Goal: Find specific page/section: Find specific page/section

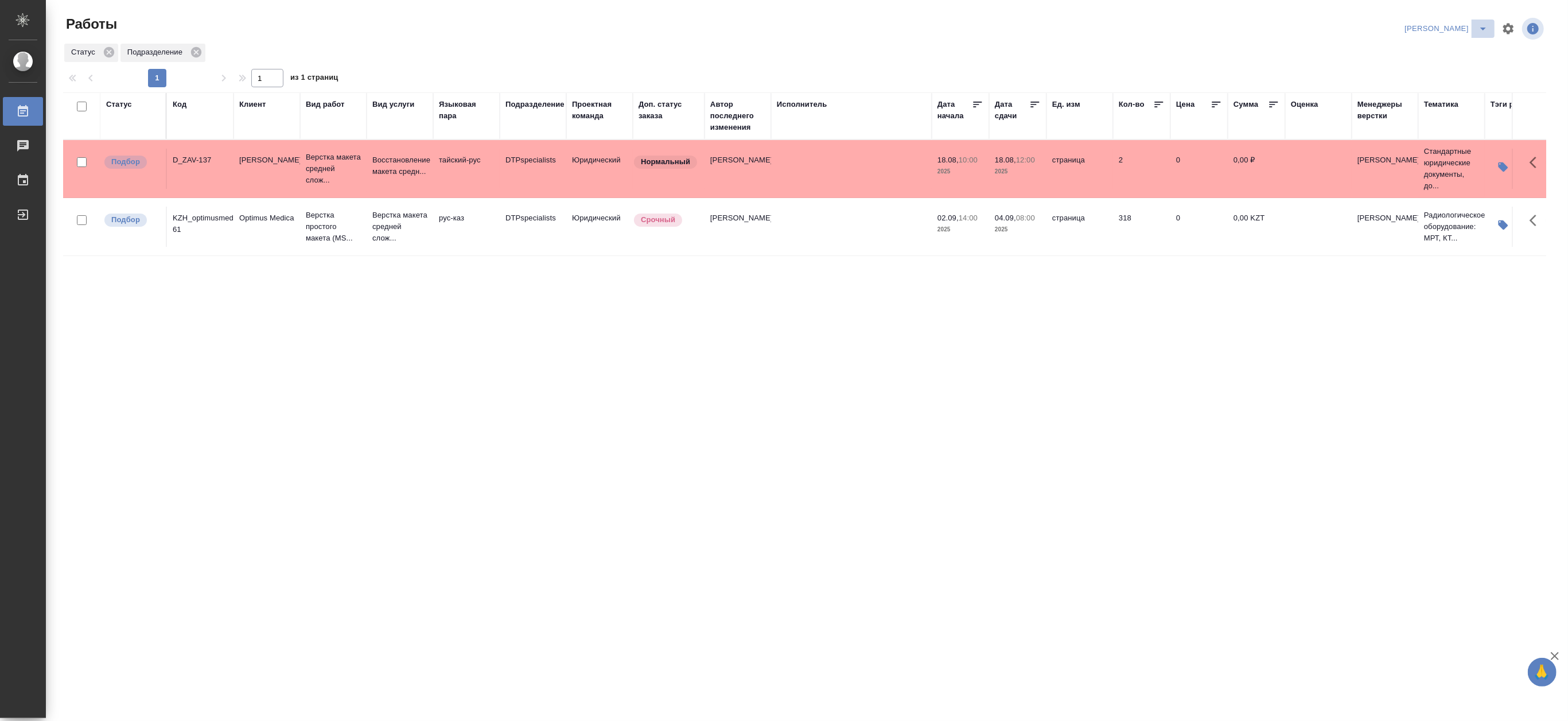
click at [1474, 27] on span "split button" at bounding box center [1483, 29] width 17 height 14
click at [1452, 106] on li "Верстка и Дизайн" at bounding box center [1439, 107] width 110 height 18
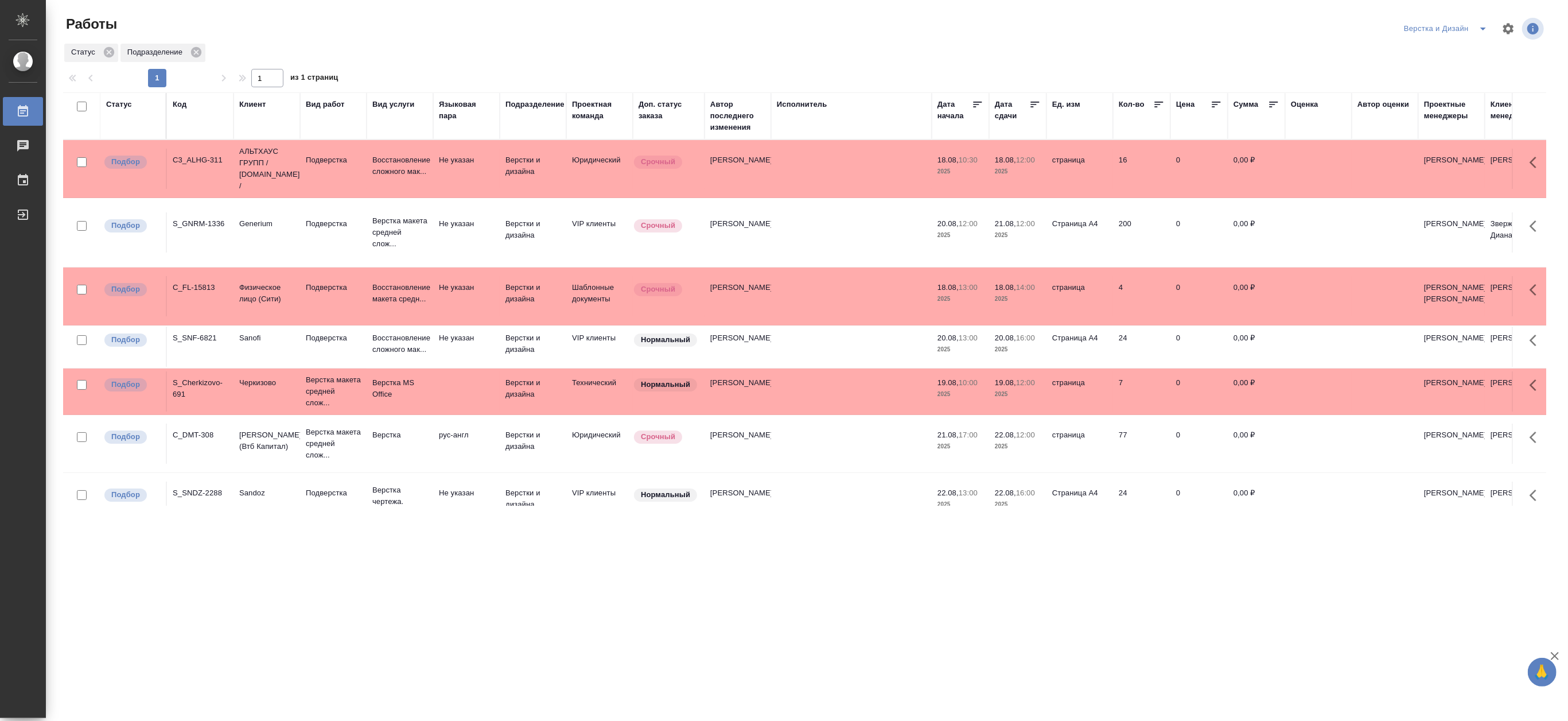
click at [1480, 24] on icon "split button" at bounding box center [1483, 29] width 14 height 14
click at [1427, 123] on li "DTPLight" at bounding box center [1452, 125] width 110 height 18
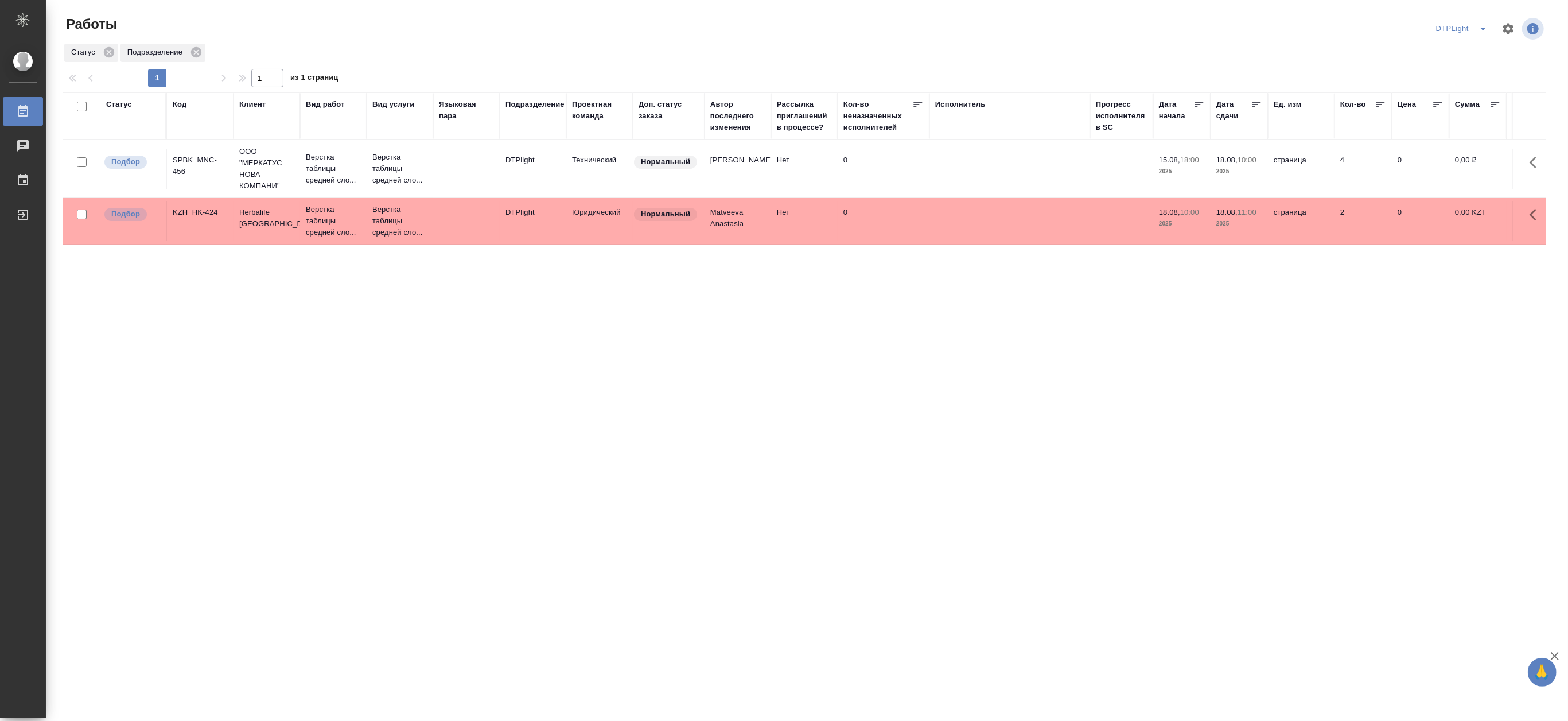
click at [1482, 24] on icon "split button" at bounding box center [1483, 29] width 14 height 14
click at [1463, 83] on li "[PERSON_NAME]" at bounding box center [1469, 88] width 110 height 18
